Goal: Use online tool/utility

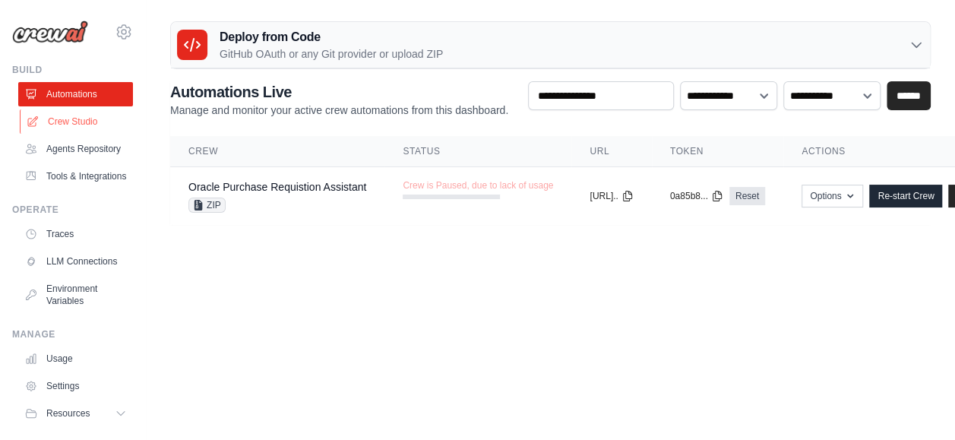
click at [93, 125] on link "Crew Studio" at bounding box center [77, 121] width 115 height 24
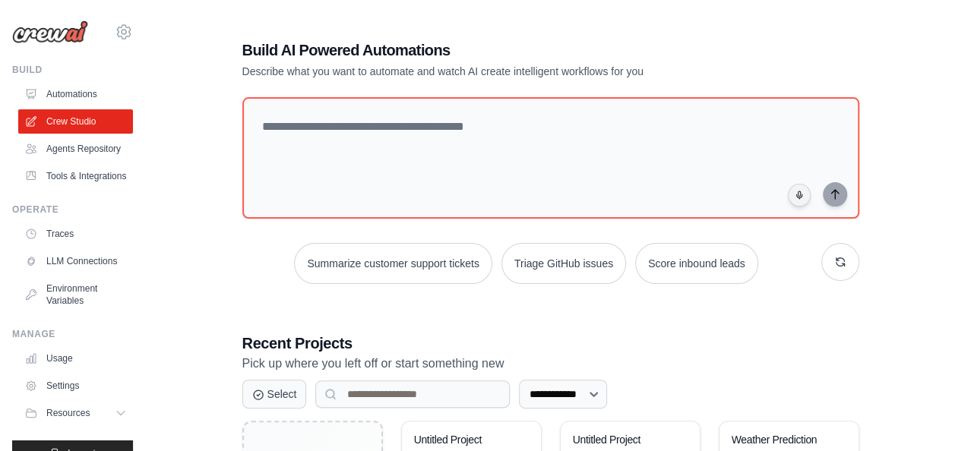
scroll to position [159, 0]
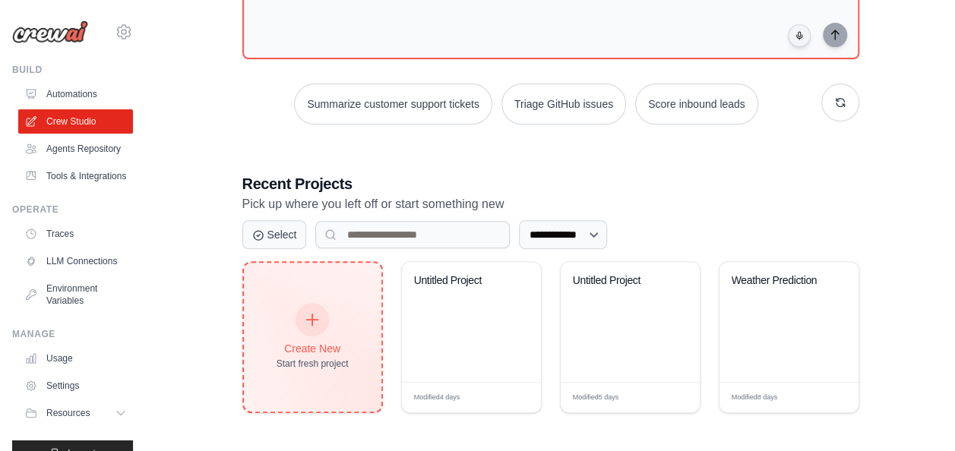
click at [343, 337] on div "Create New Start fresh project" at bounding box center [312, 337] width 72 height 65
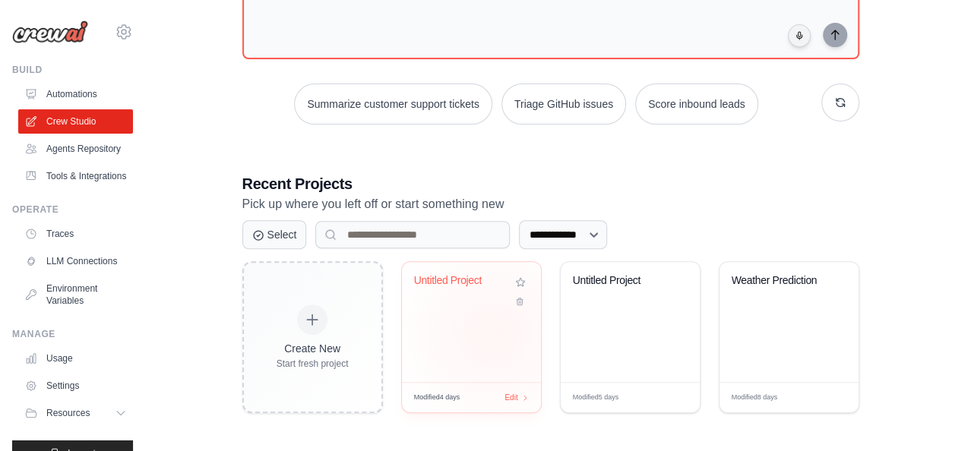
click at [492, 333] on div "Untitled Project" at bounding box center [471, 322] width 139 height 120
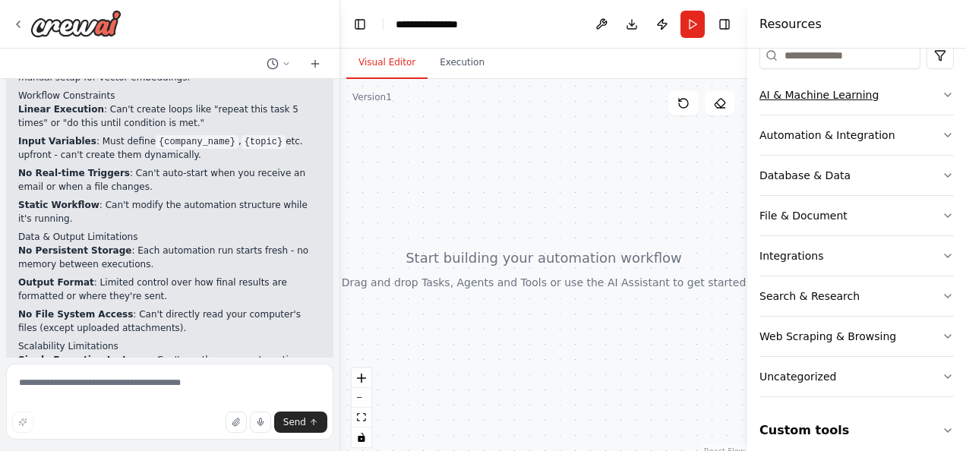
scroll to position [251, 0]
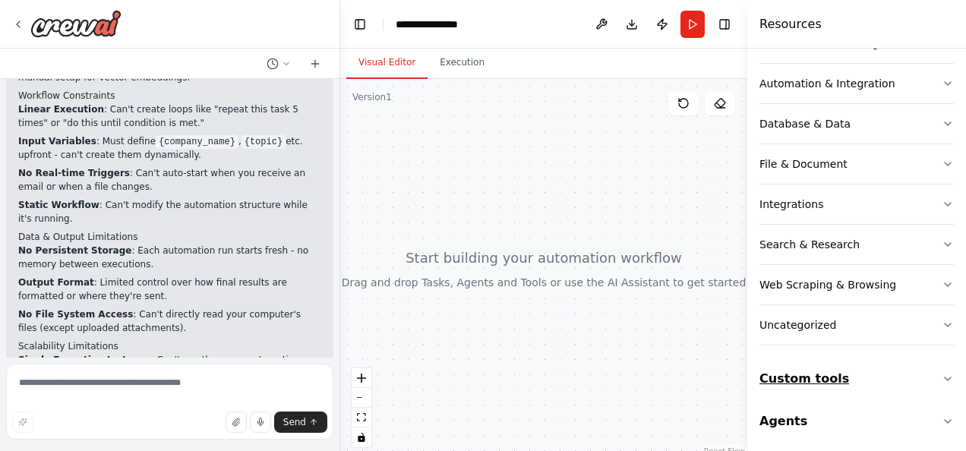
click at [805, 361] on button "Custom tools" at bounding box center [856, 379] width 194 height 43
